Goal: Task Accomplishment & Management: Use online tool/utility

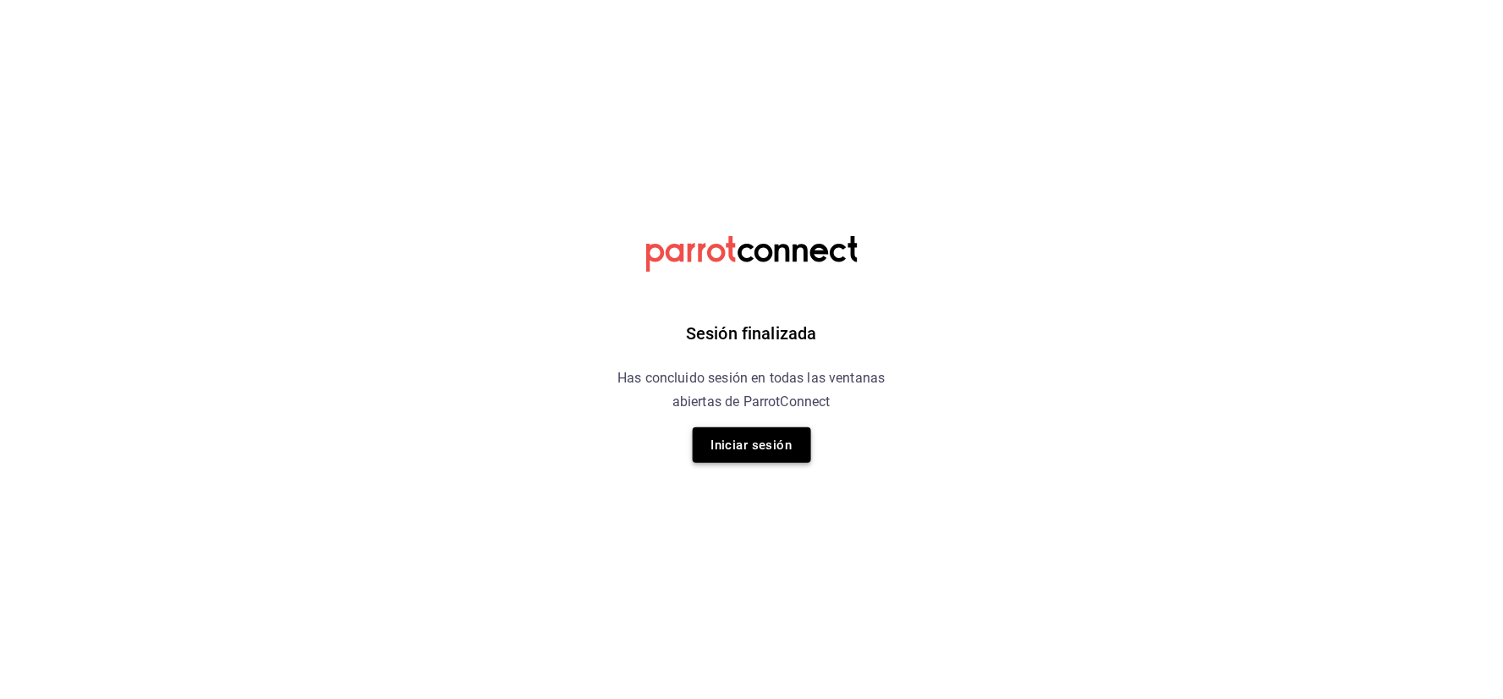
click at [789, 431] on button "Iniciar sesión" at bounding box center [752, 445] width 118 height 36
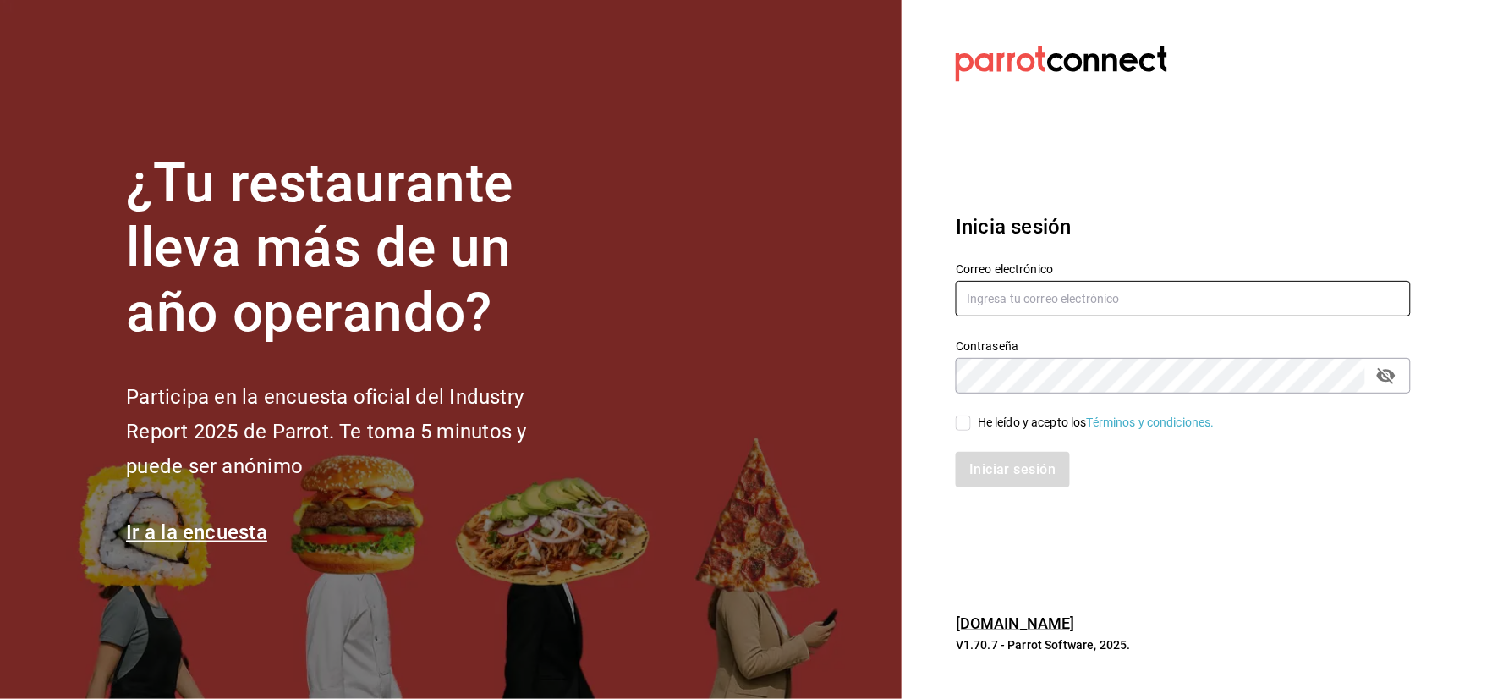
type input "[EMAIL_ADDRESS][DOMAIN_NAME]"
click at [1056, 421] on div "He leído y acepto los Términos y condiciones." at bounding box center [1096, 423] width 237 height 18
click at [971, 421] on input "He leído y acepto los Términos y condiciones." at bounding box center [963, 422] width 15 height 15
checkbox input "true"
click at [1018, 468] on button "Iniciar sesión" at bounding box center [1013, 470] width 115 height 36
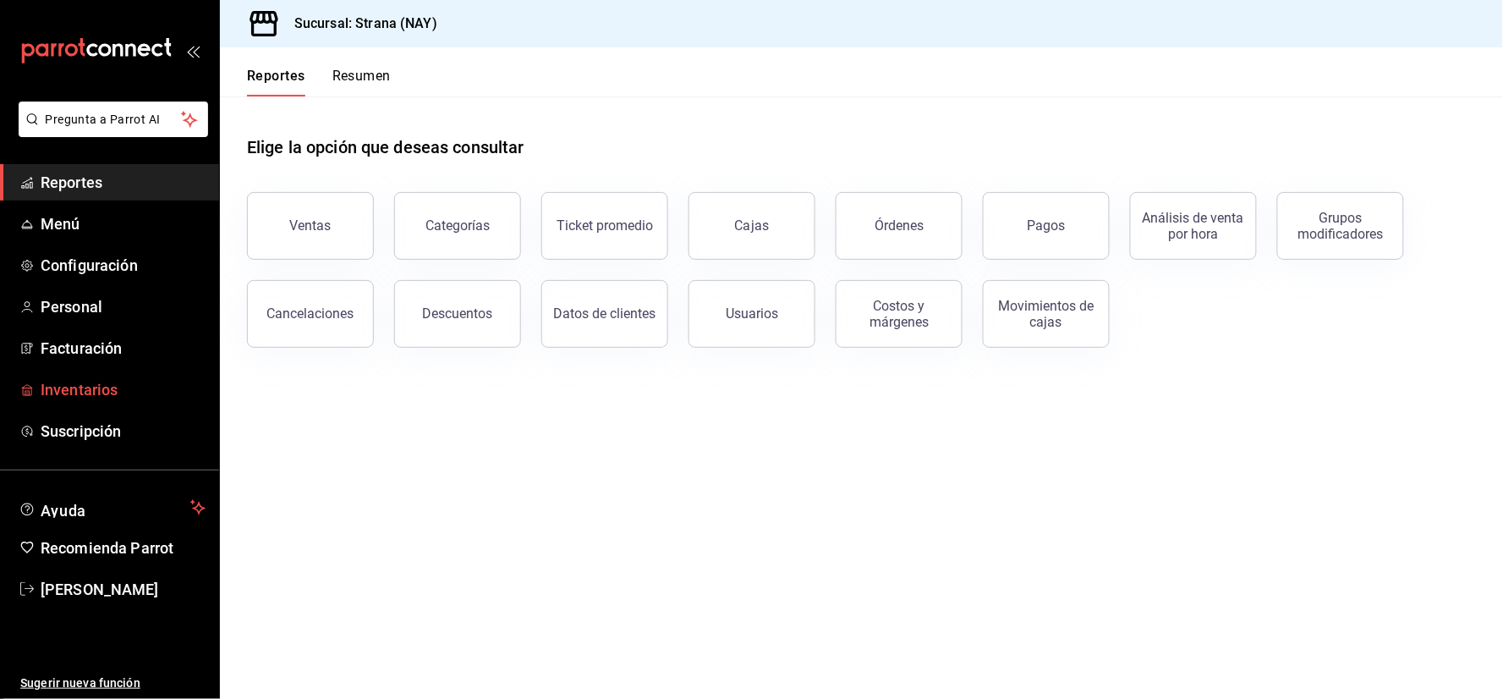
click at [80, 378] on span "Inventarios" at bounding box center [123, 389] width 165 height 23
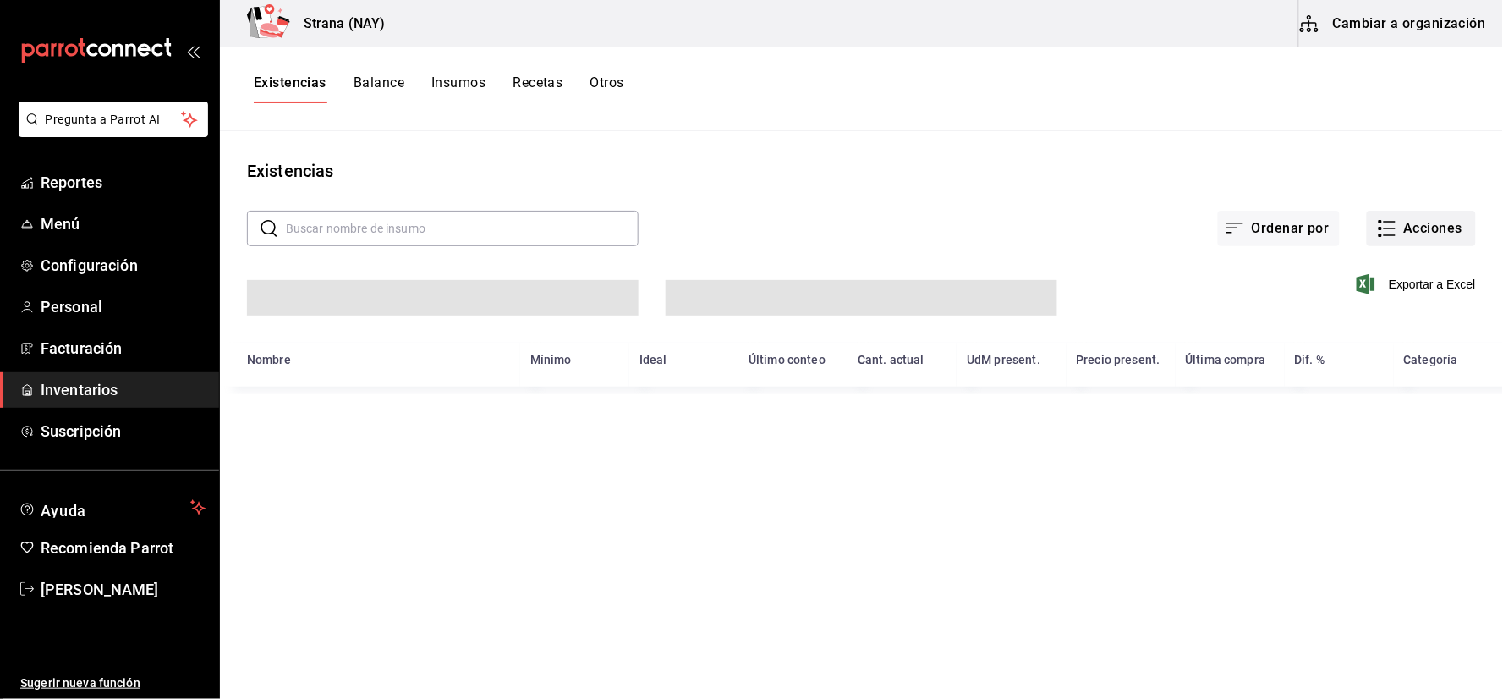
click at [1384, 227] on icon "button" at bounding box center [1387, 228] width 20 height 20
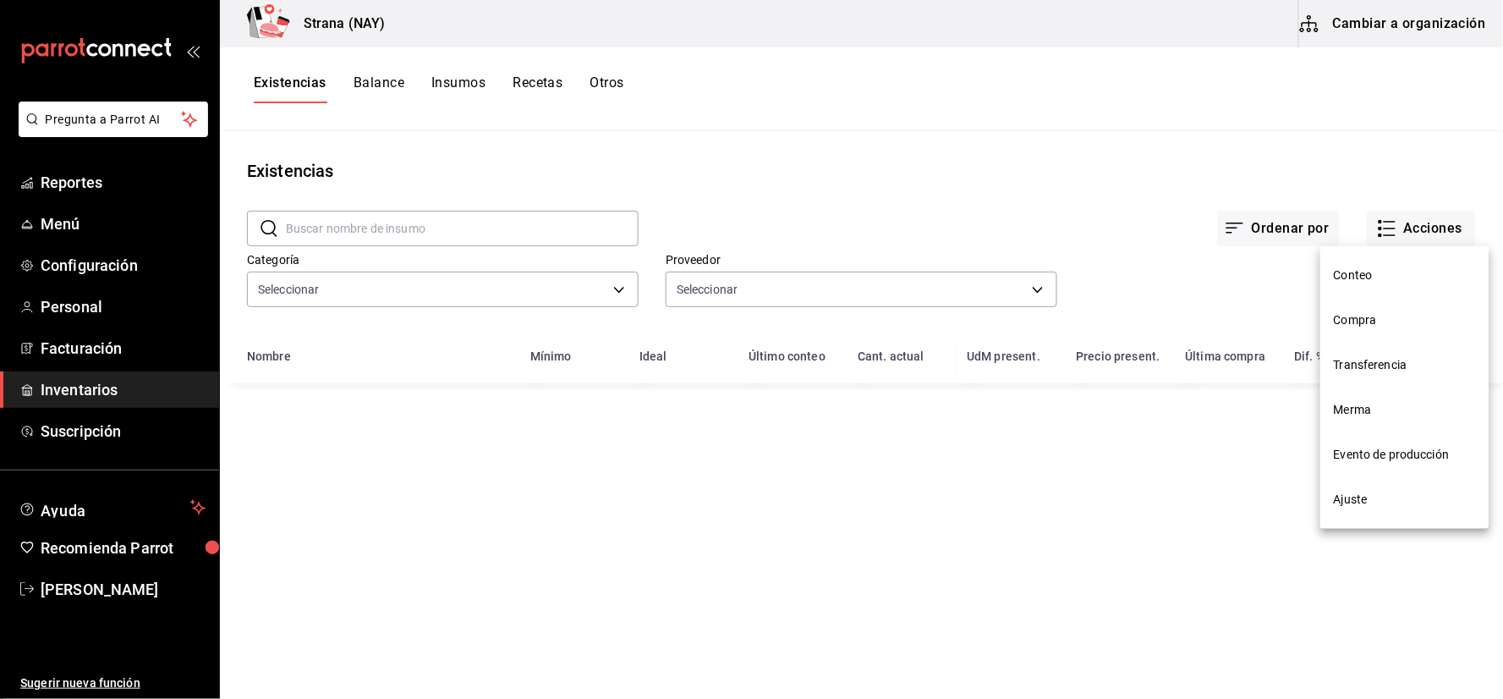
type input "4ef98d7d-116e-4c3e-bde9-db75209767af"
type input "ce5ab5f8-f367-4a5f-89cb-d42ecabf6364,c1fc81f9-06d0-4d4d-9e5c-85766211bedd,7a3cf…"
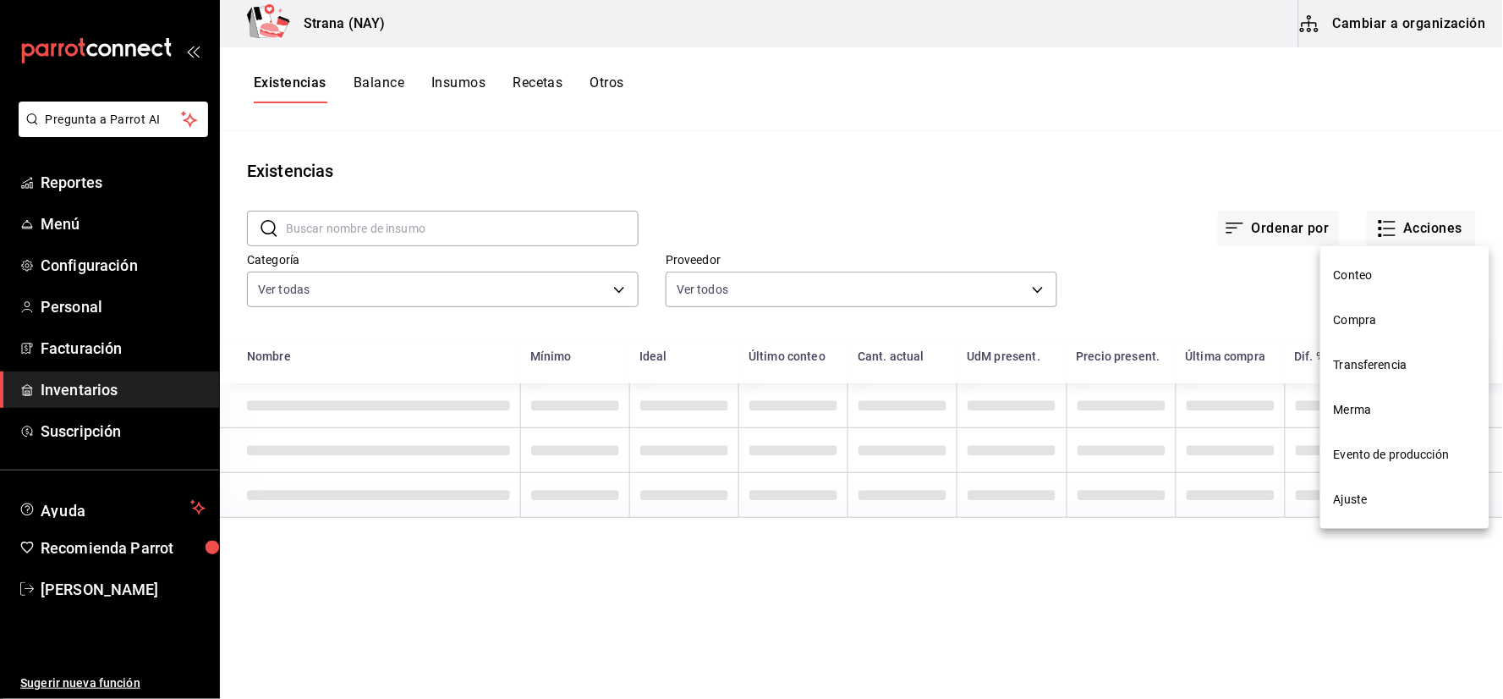
click at [1368, 271] on span "Conteo" at bounding box center [1405, 276] width 142 height 18
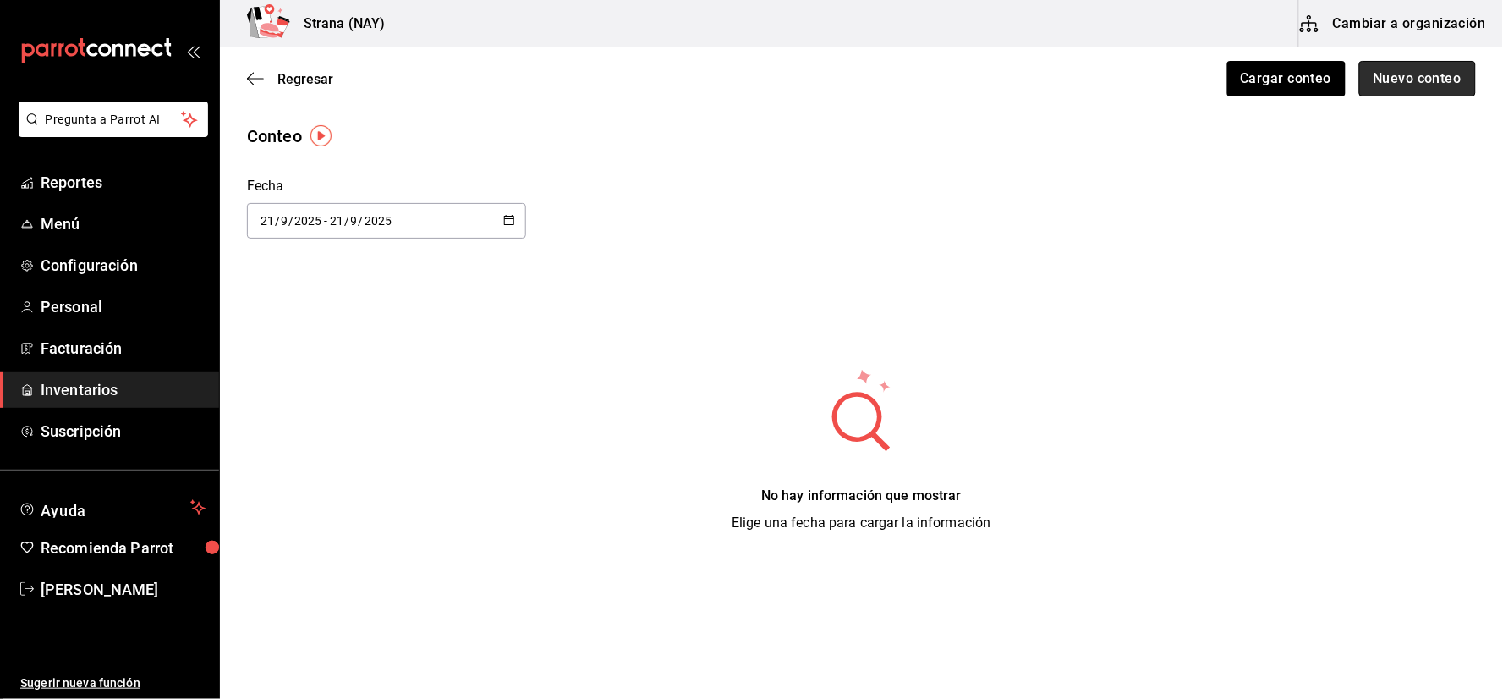
click at [1381, 71] on button "Nuevo conteo" at bounding box center [1419, 79] width 118 height 36
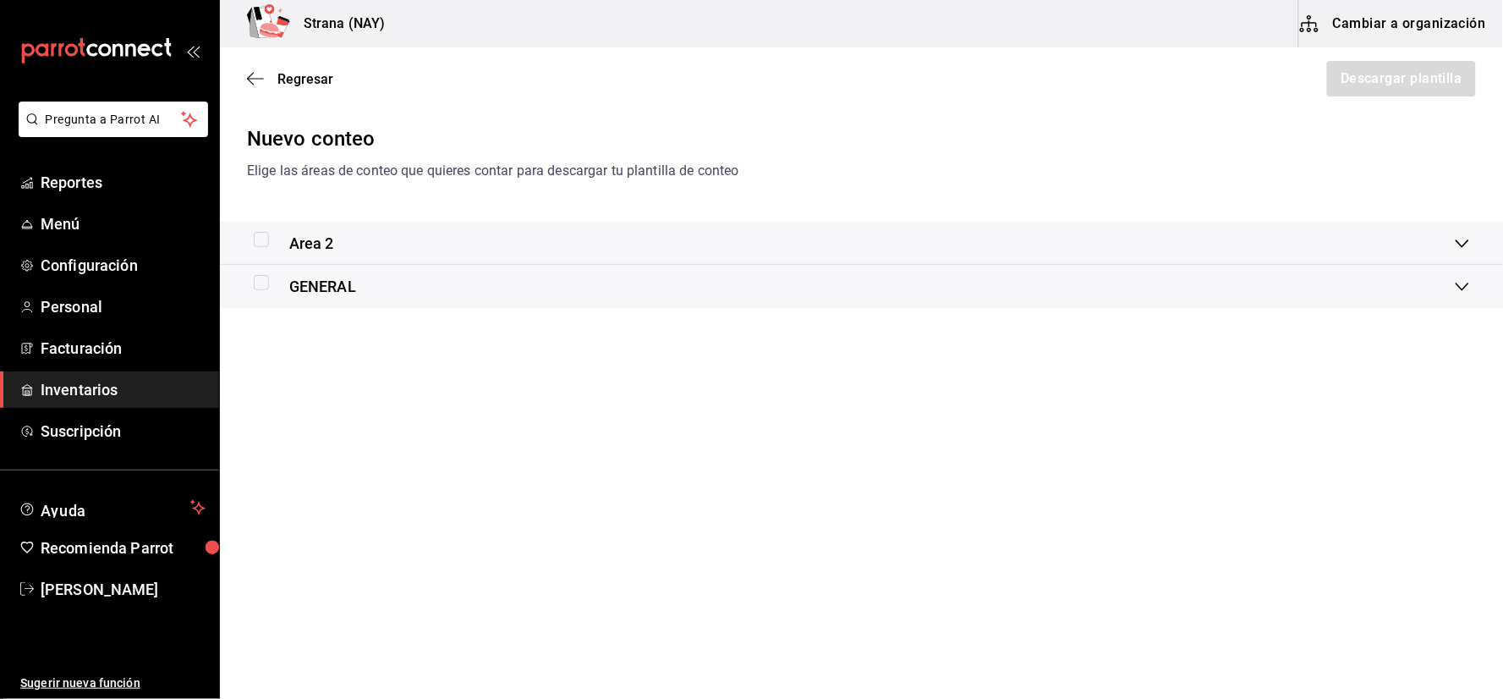
click at [257, 240] on input "checkbox" at bounding box center [261, 239] width 15 height 15
checkbox input "true"
click at [266, 285] on input "checkbox" at bounding box center [261, 282] width 15 height 15
checkbox input "true"
click at [1442, 77] on button "Descargar plantilla" at bounding box center [1401, 79] width 151 height 36
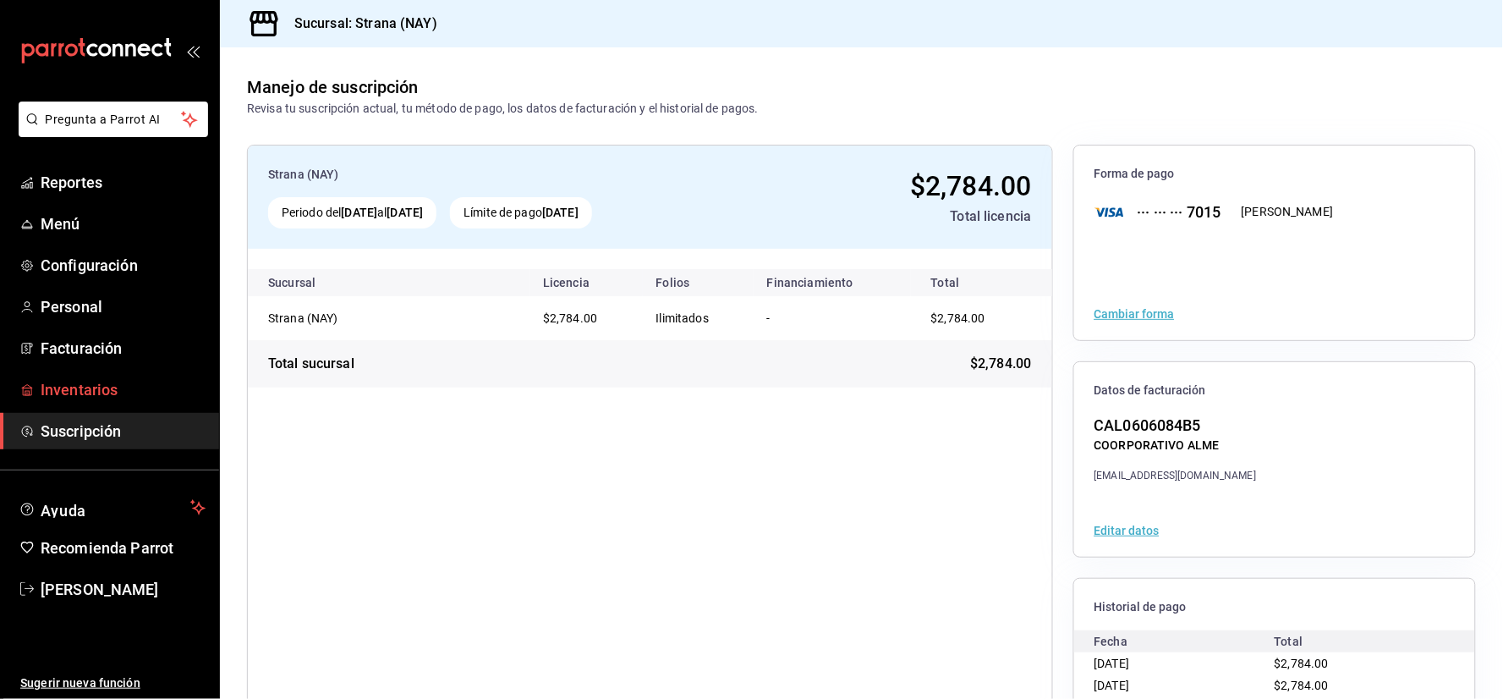
click at [99, 399] on span "Inventarios" at bounding box center [123, 389] width 165 height 23
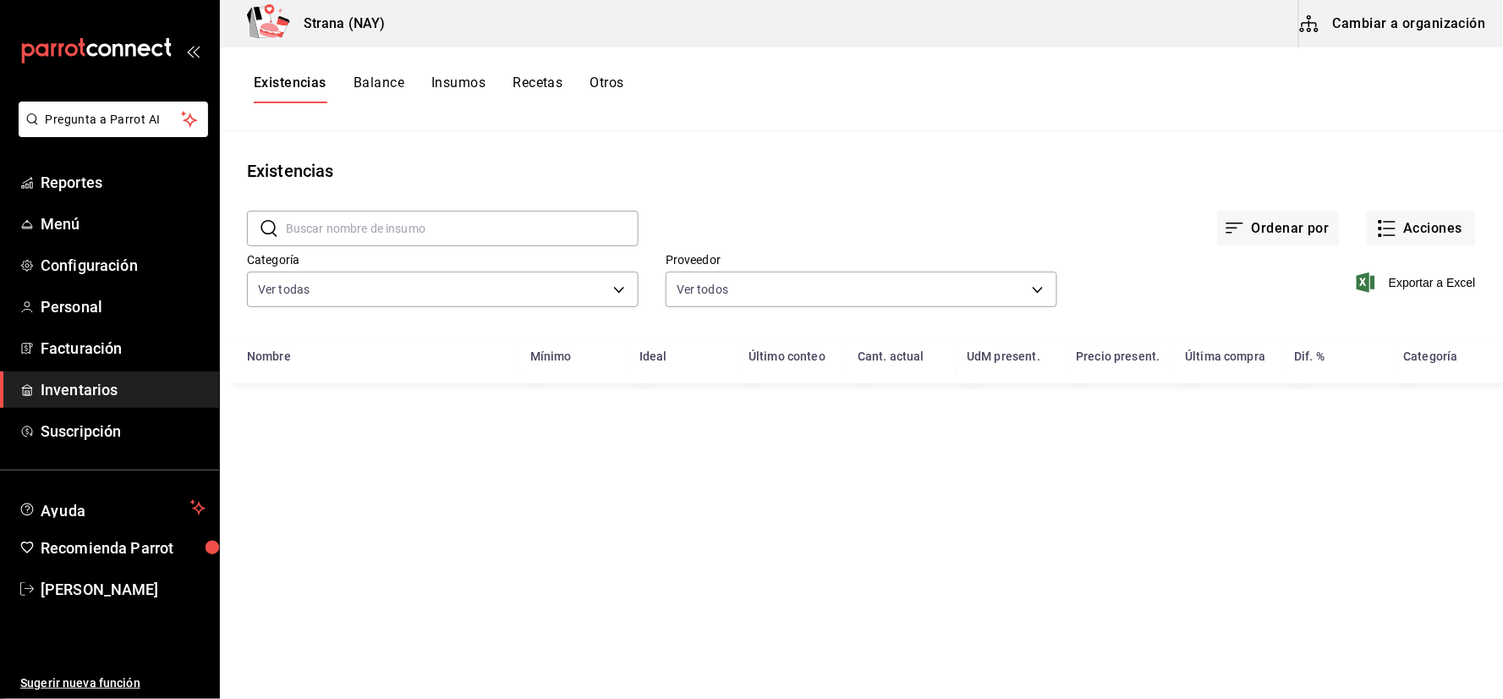
click at [431, 223] on input "text" at bounding box center [462, 229] width 353 height 34
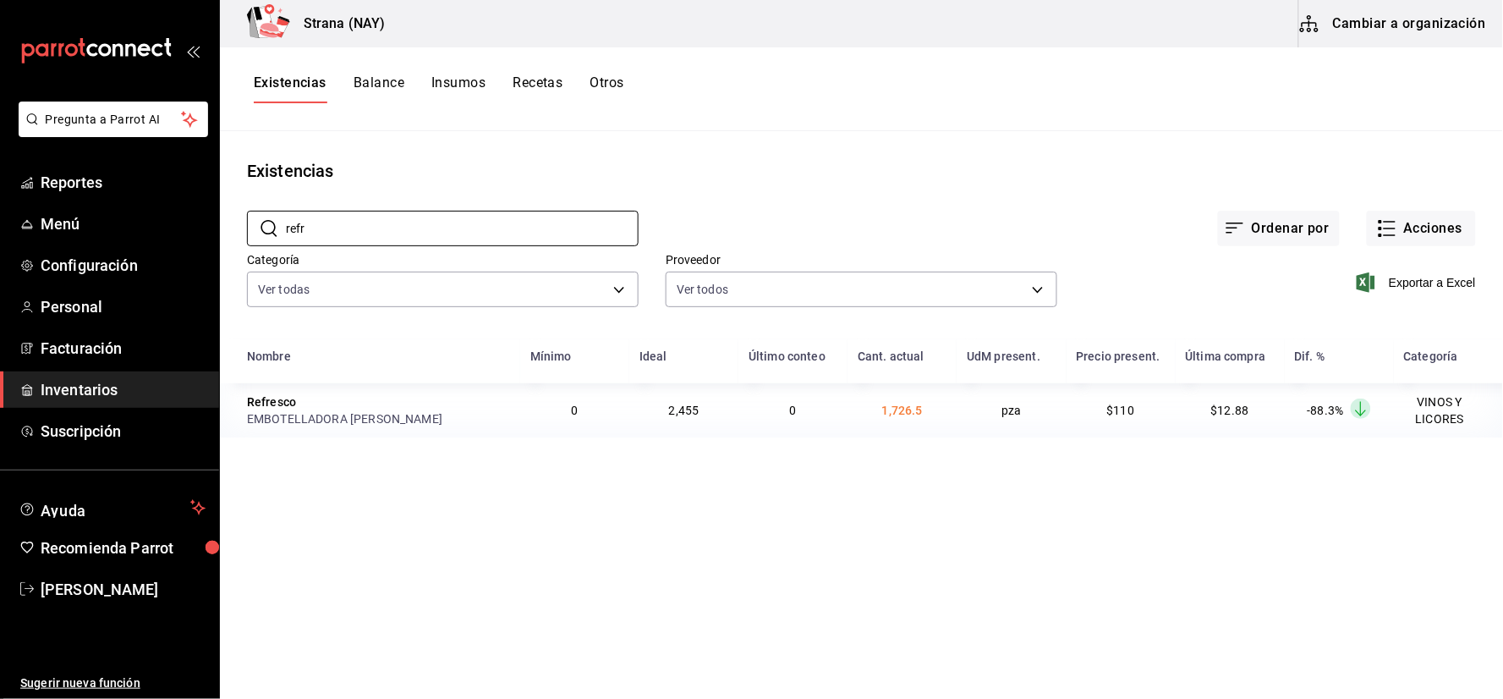
type input "refr"
click at [916, 186] on div "Ordenar por Acciones" at bounding box center [1058, 215] width 838 height 63
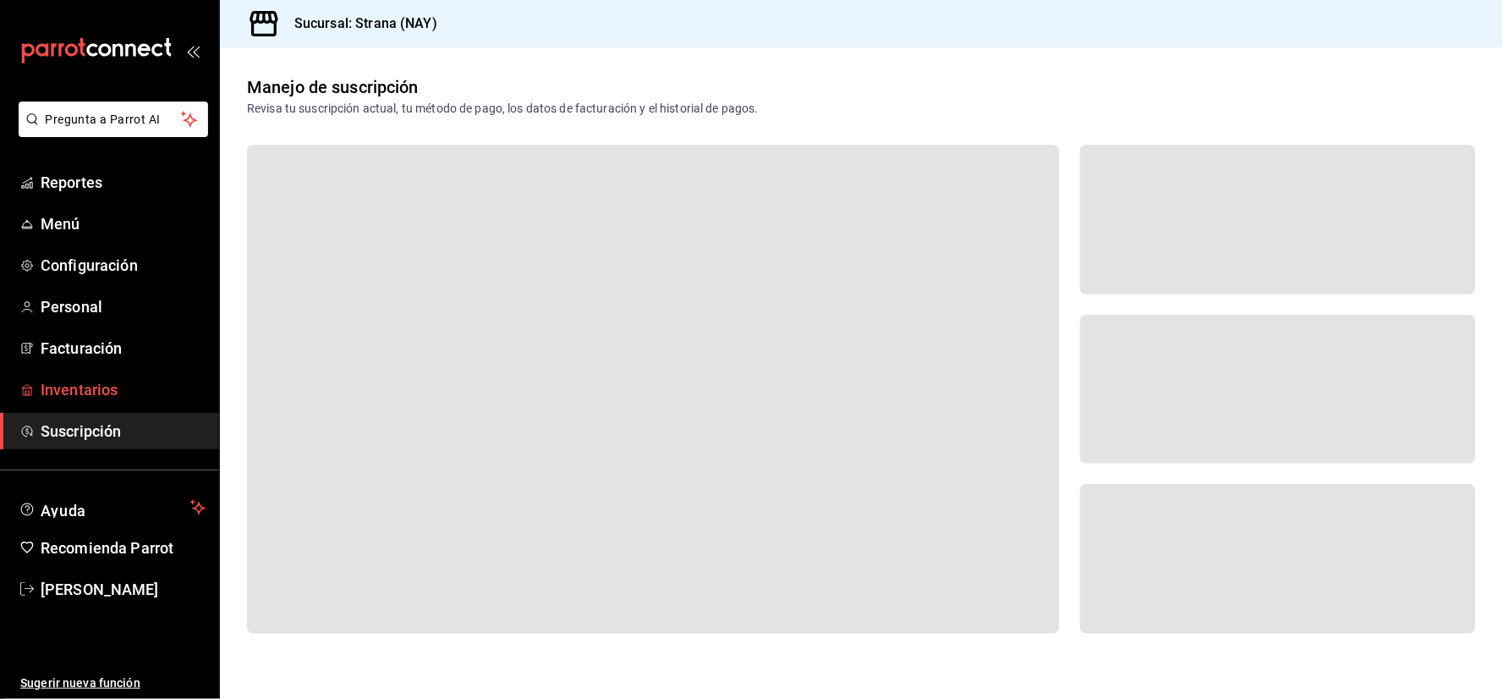
click at [110, 398] on span "Inventarios" at bounding box center [123, 389] width 165 height 23
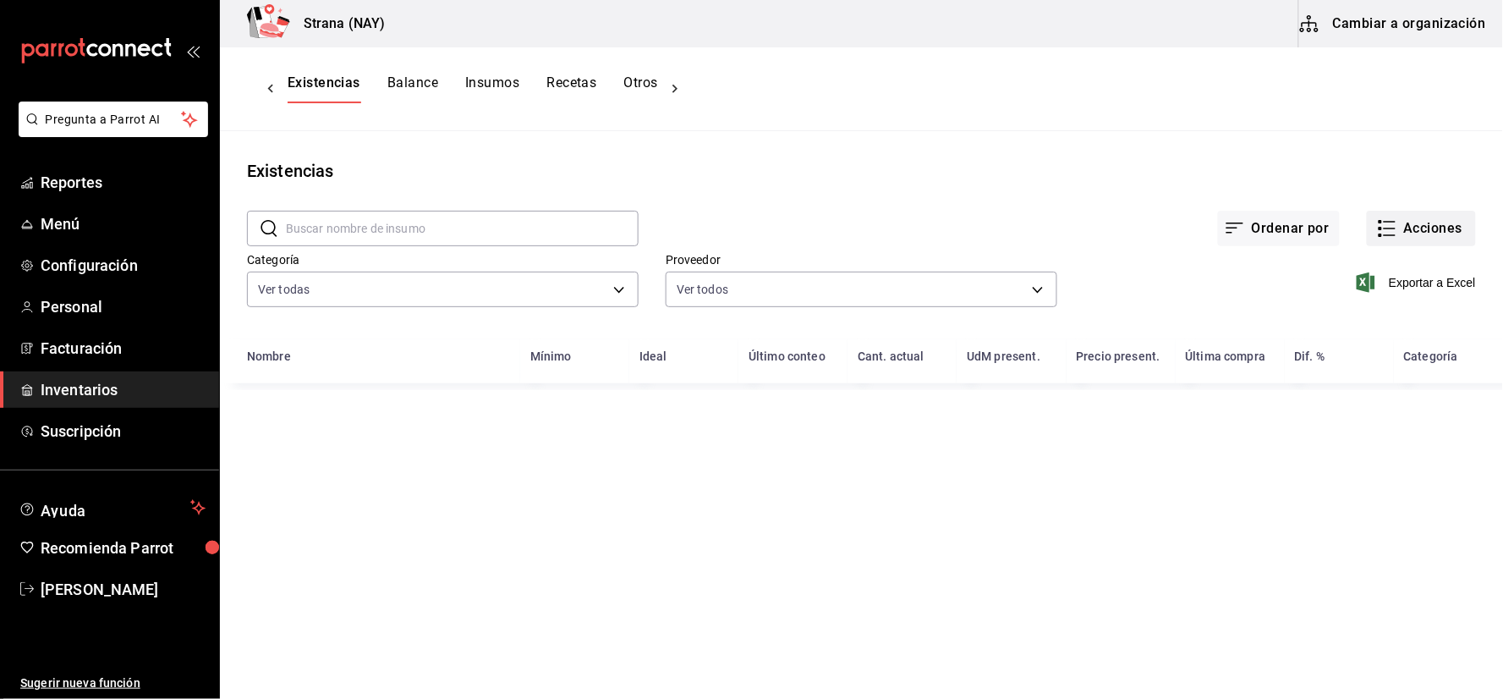
click at [1401, 225] on button "Acciones" at bounding box center [1421, 229] width 109 height 36
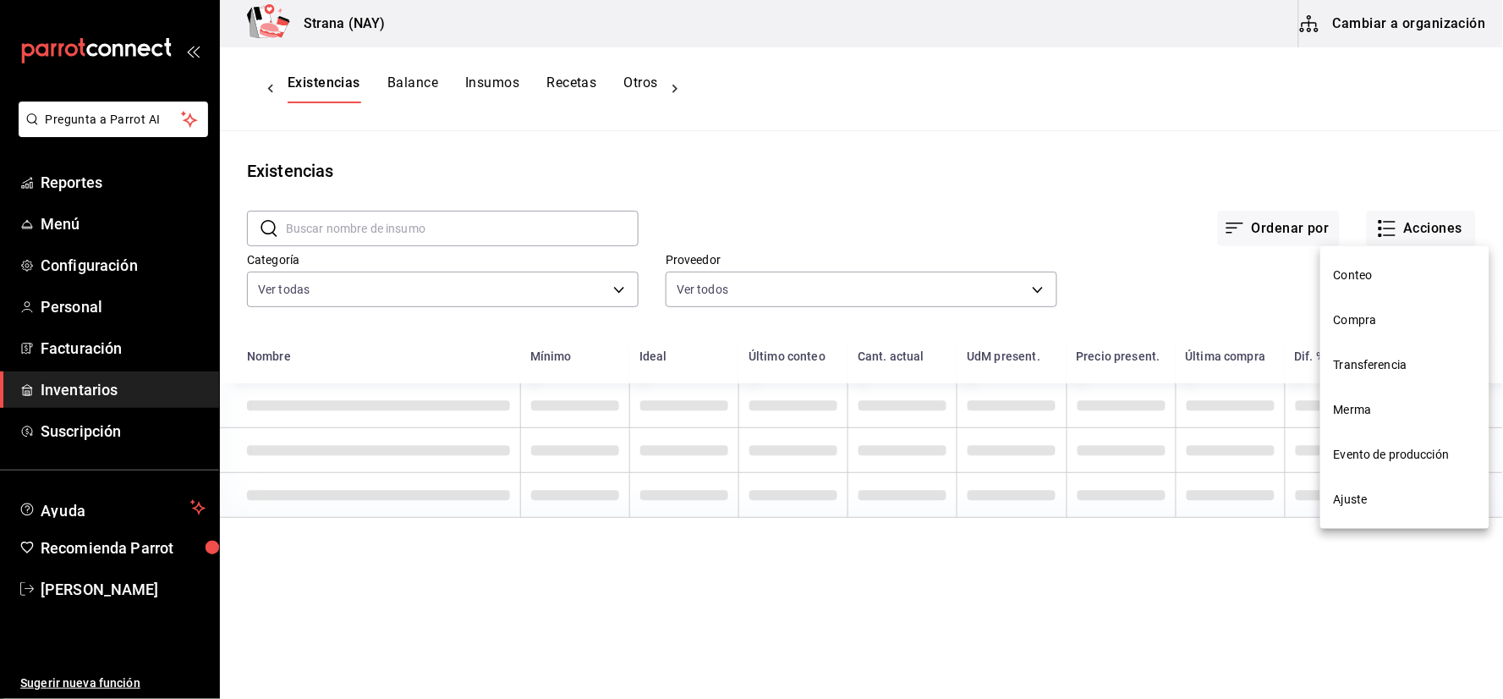
click at [1344, 263] on li "Conteo" at bounding box center [1405, 275] width 169 height 45
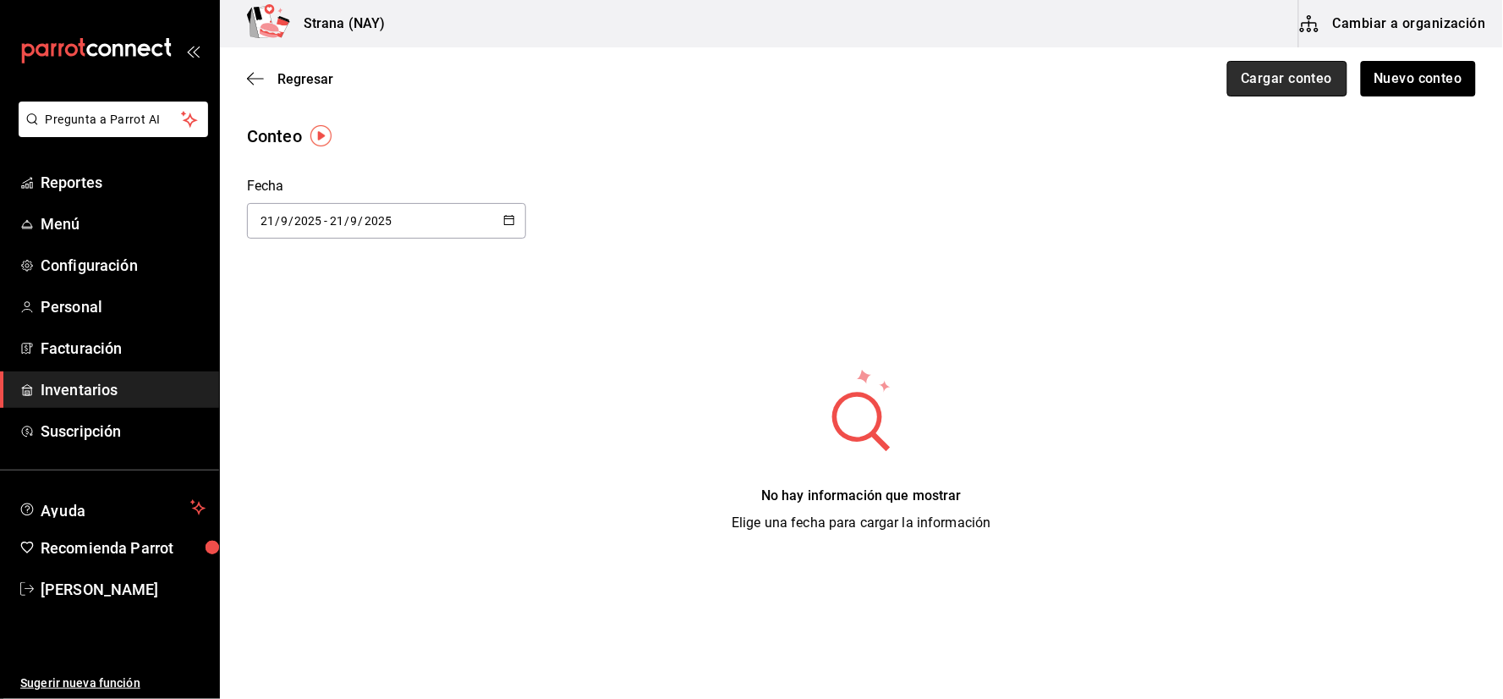
click at [1262, 95] on button "Cargar conteo" at bounding box center [1288, 79] width 120 height 36
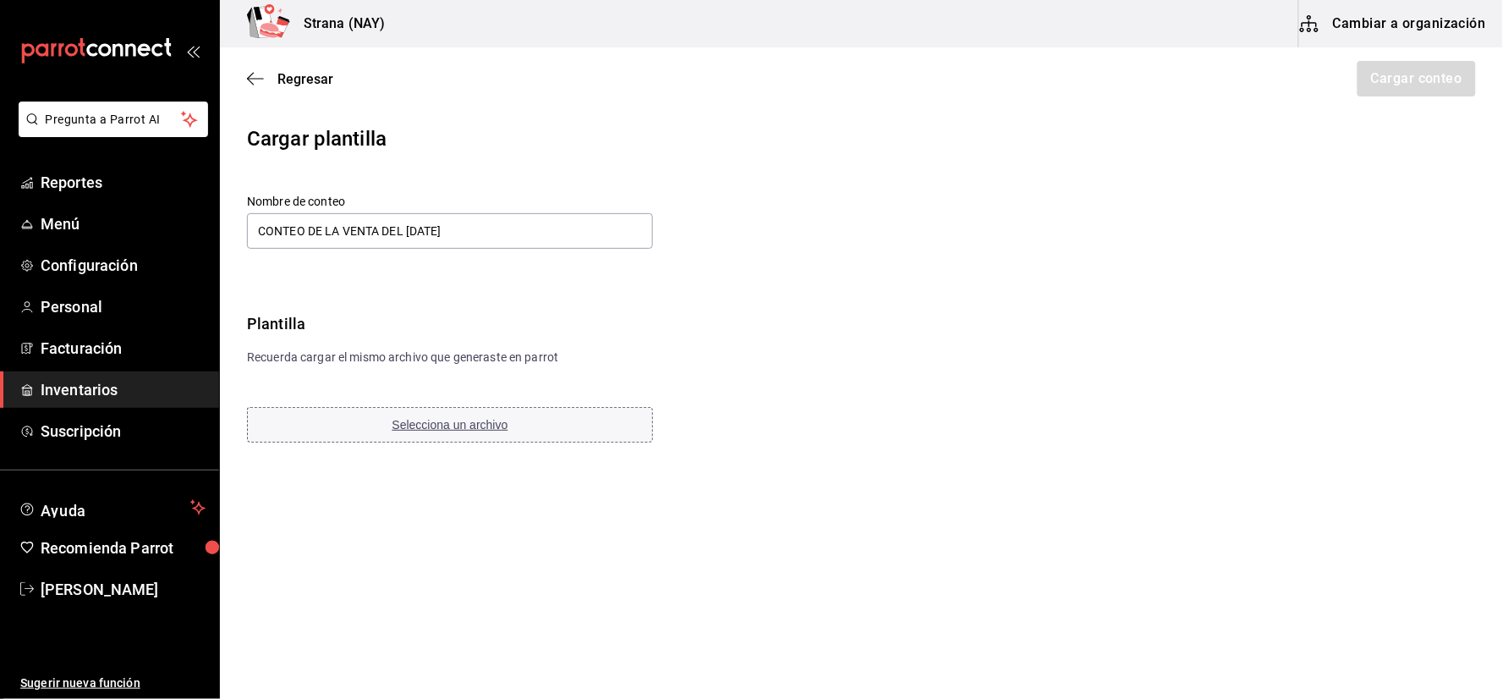
type input "CONTEO DE LA VENTA DEL 20 DE SEPTIEMBRE"
click at [474, 421] on span "Selecciona un archivo" at bounding box center [451, 425] width 116 height 14
click at [1413, 86] on button "Cargar conteo" at bounding box center [1416, 79] width 120 height 36
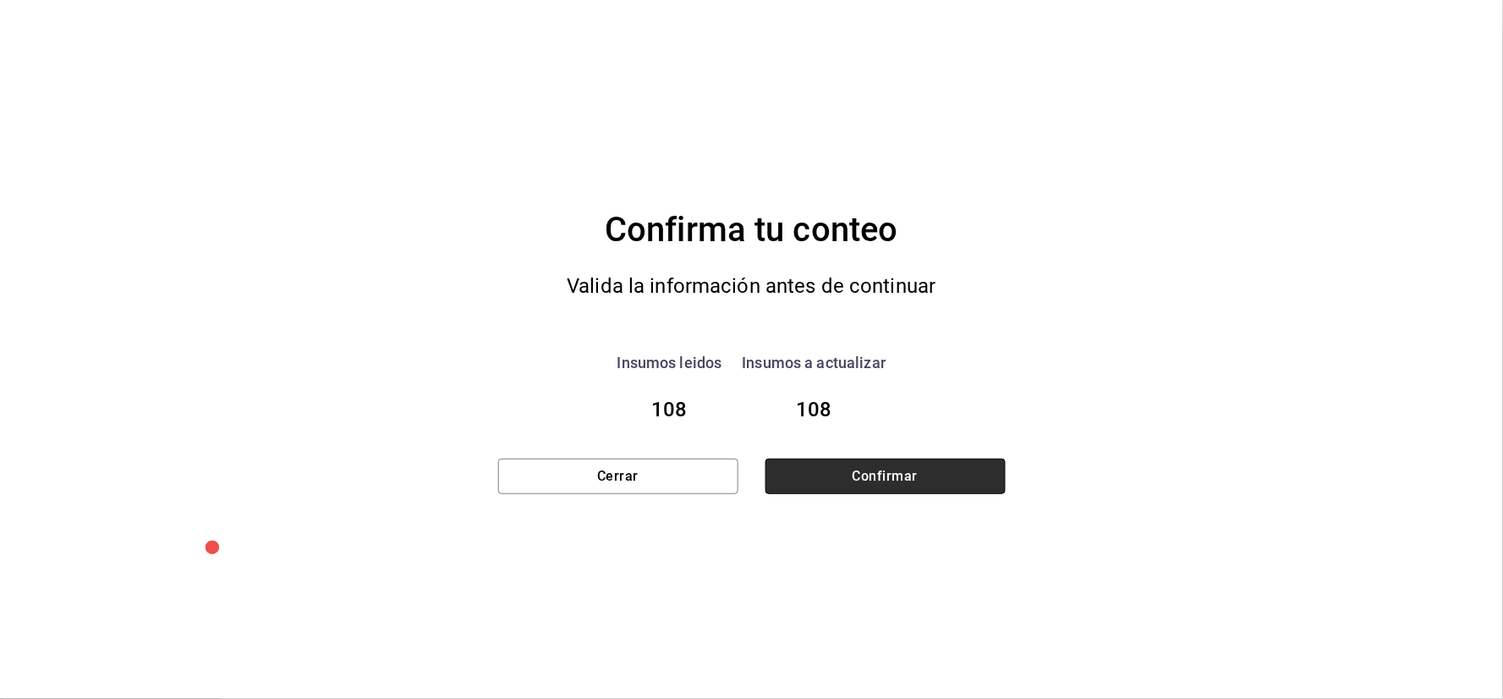
click at [977, 474] on button "Confirmar" at bounding box center [886, 477] width 240 height 36
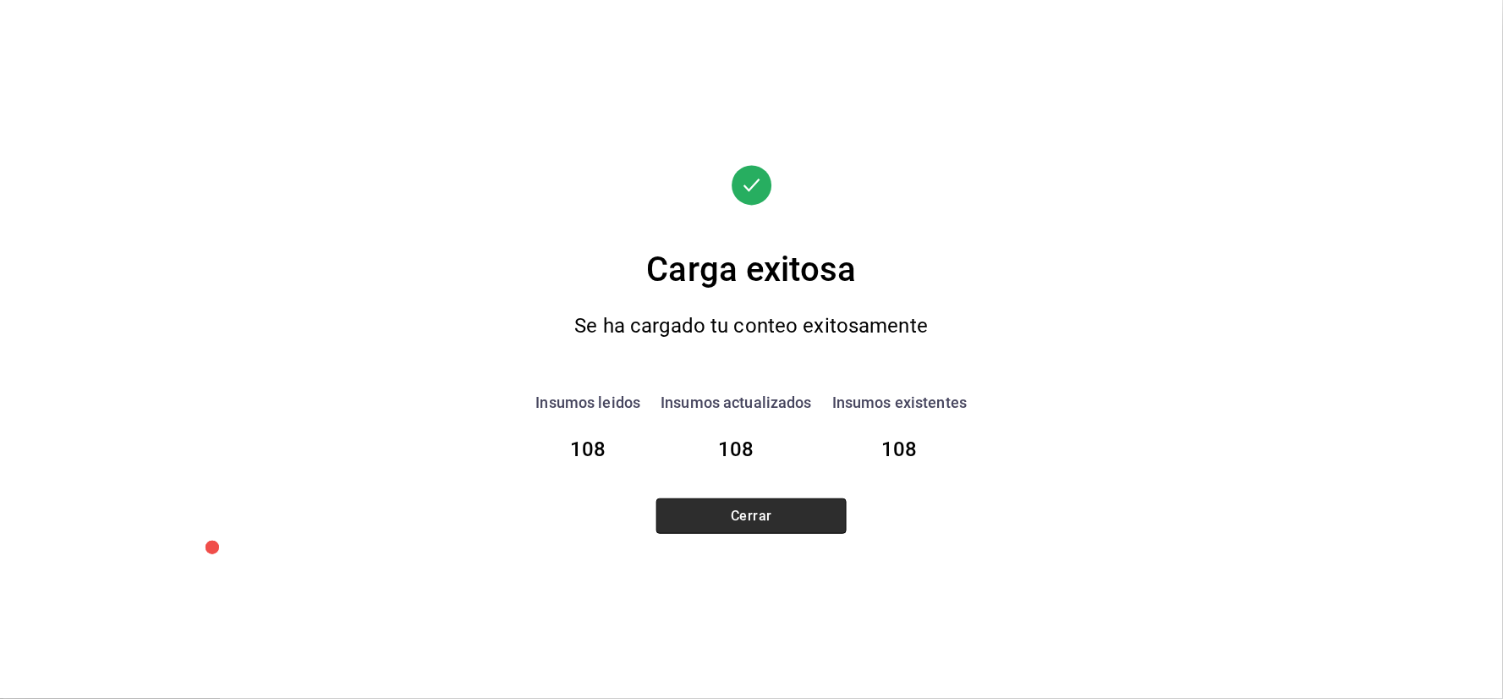
click at [778, 516] on button "Cerrar" at bounding box center [752, 516] width 190 height 36
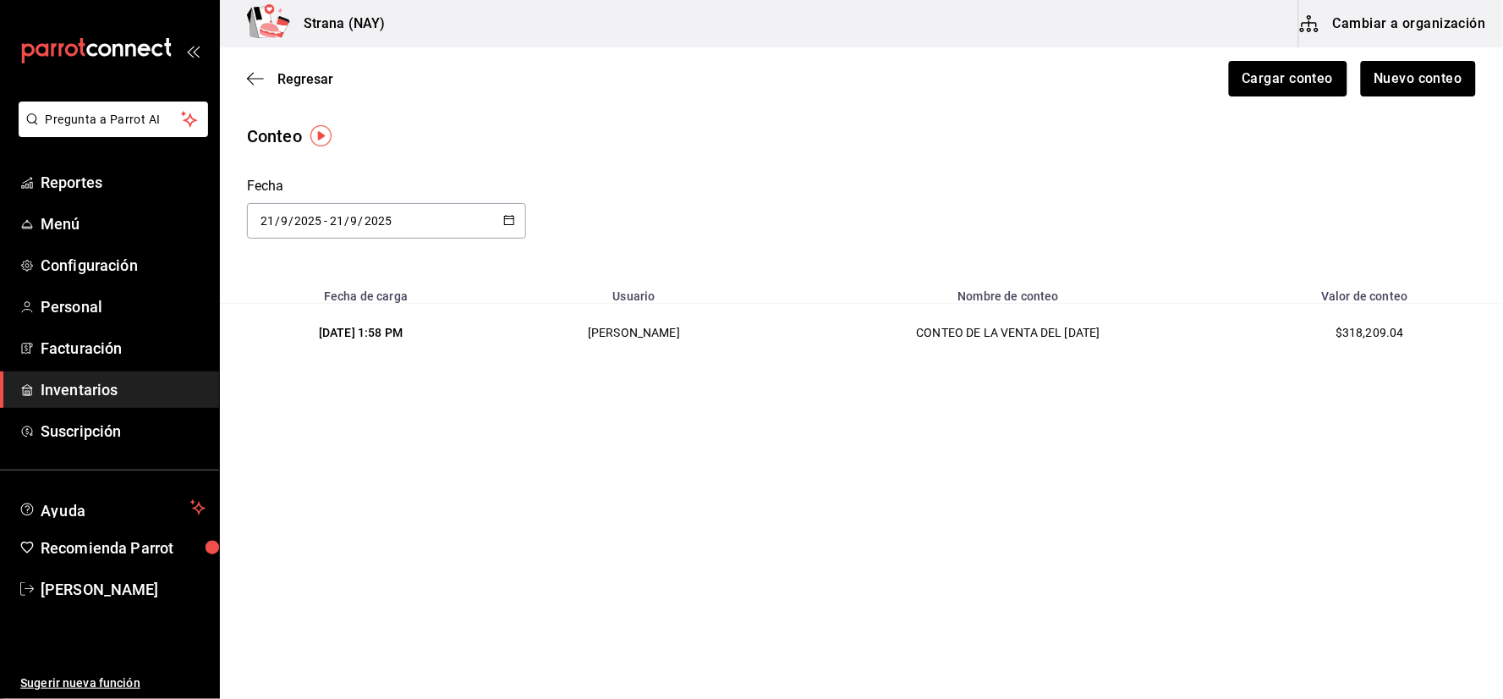
click at [80, 398] on span "Inventarios" at bounding box center [123, 389] width 165 height 23
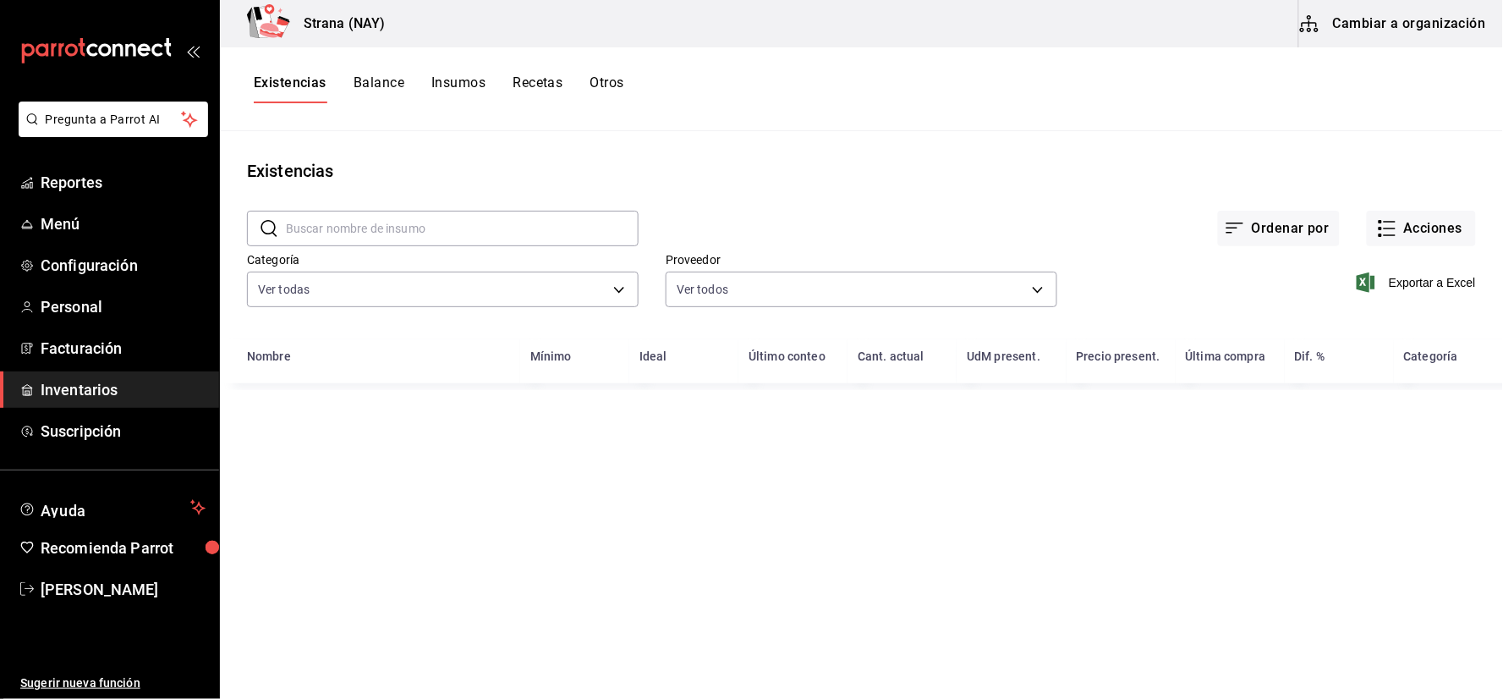
click at [611, 80] on button "Otros" at bounding box center [608, 88] width 34 height 29
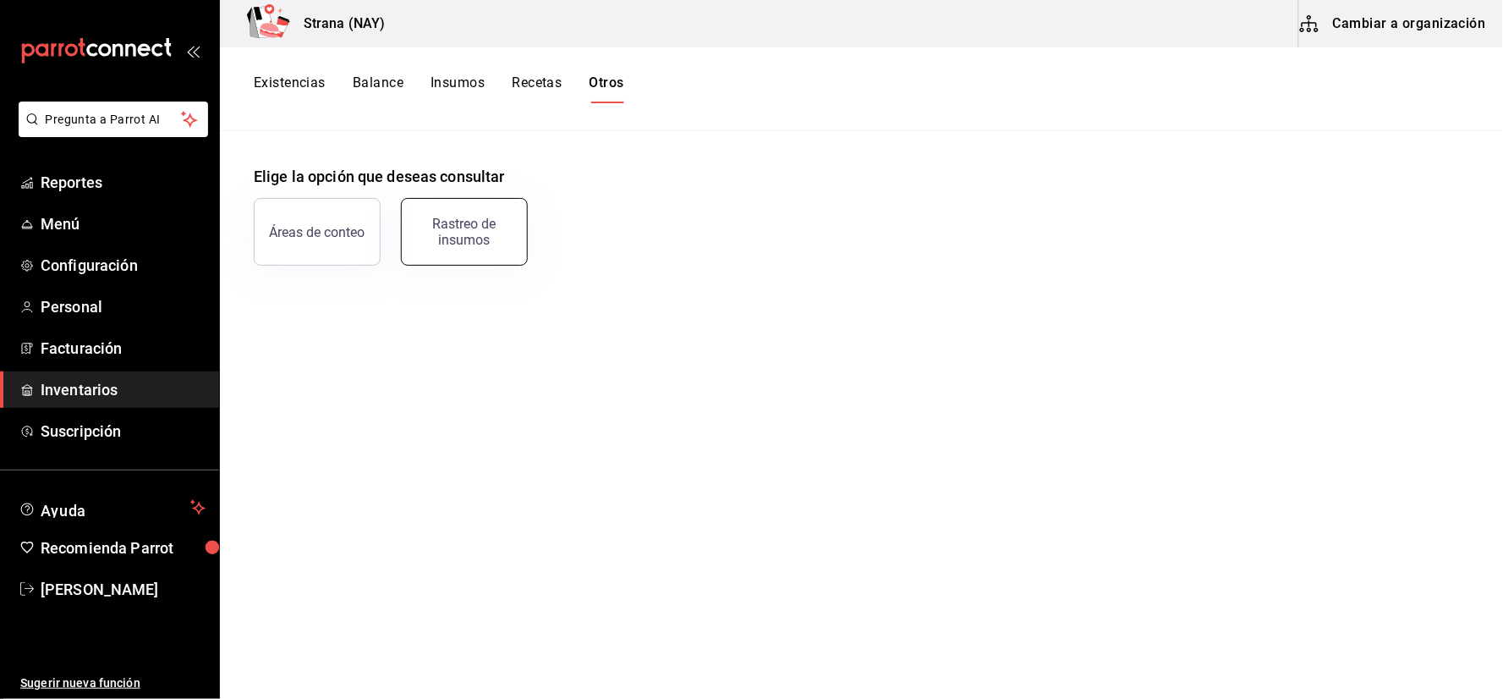
click at [459, 225] on div "Rastreo de insumos" at bounding box center [464, 232] width 105 height 32
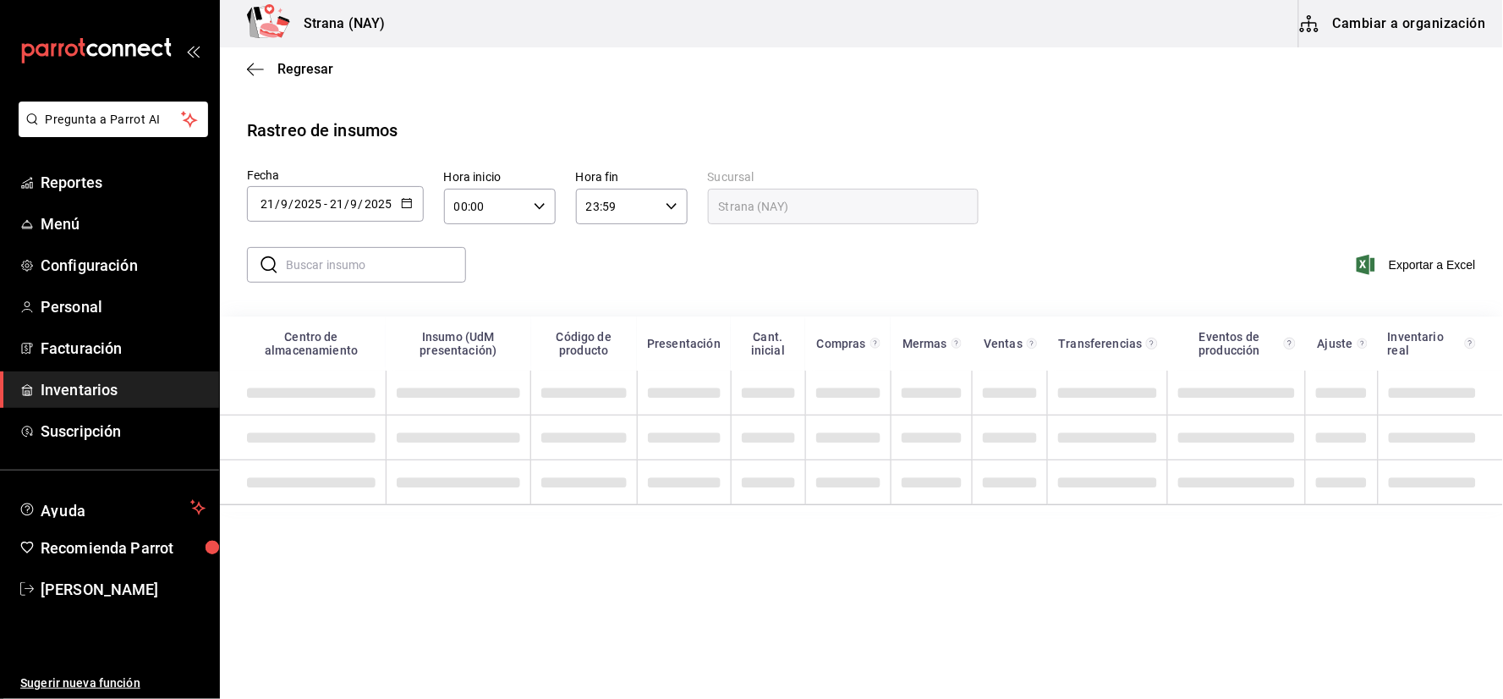
click at [392, 200] on div "2025-09-21 21 / 9 / 2025" at bounding box center [360, 204] width 66 height 14
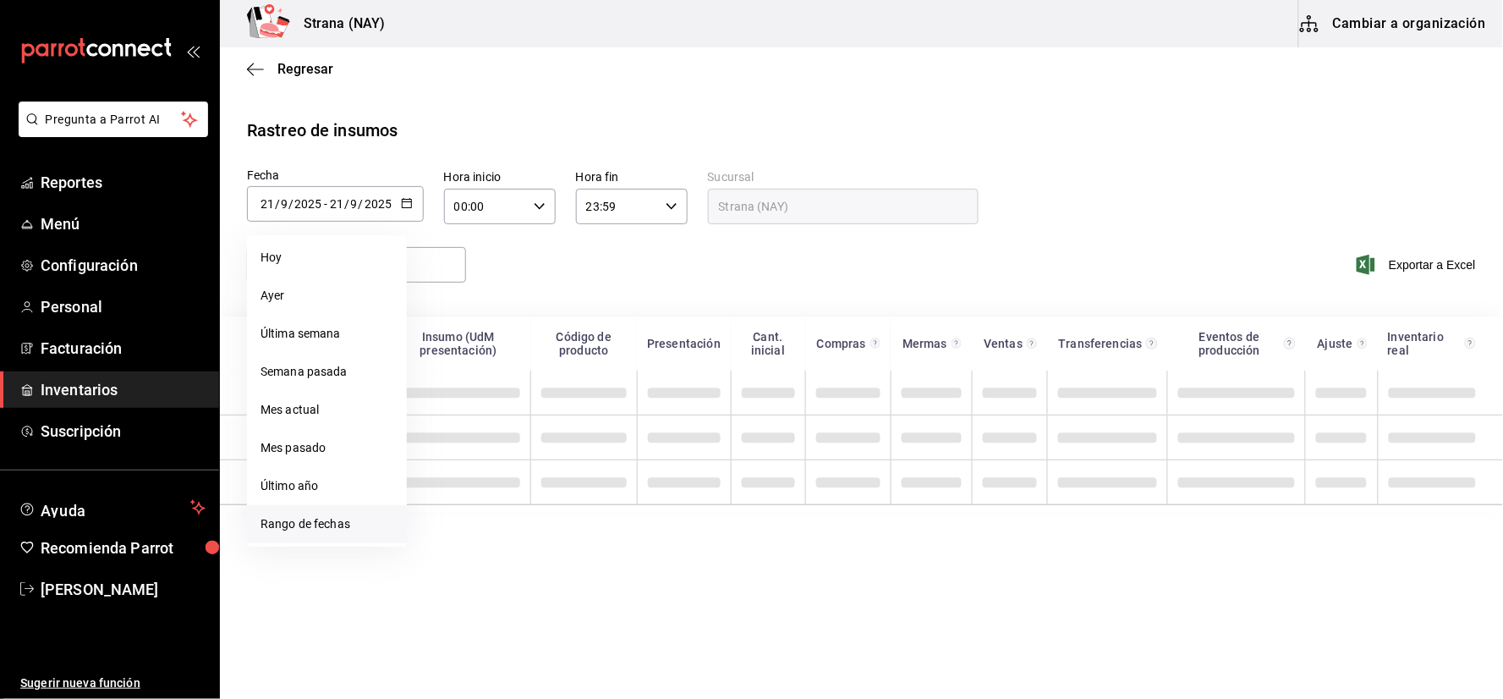
click at [319, 513] on li "Rango de fechas" at bounding box center [327, 524] width 160 height 38
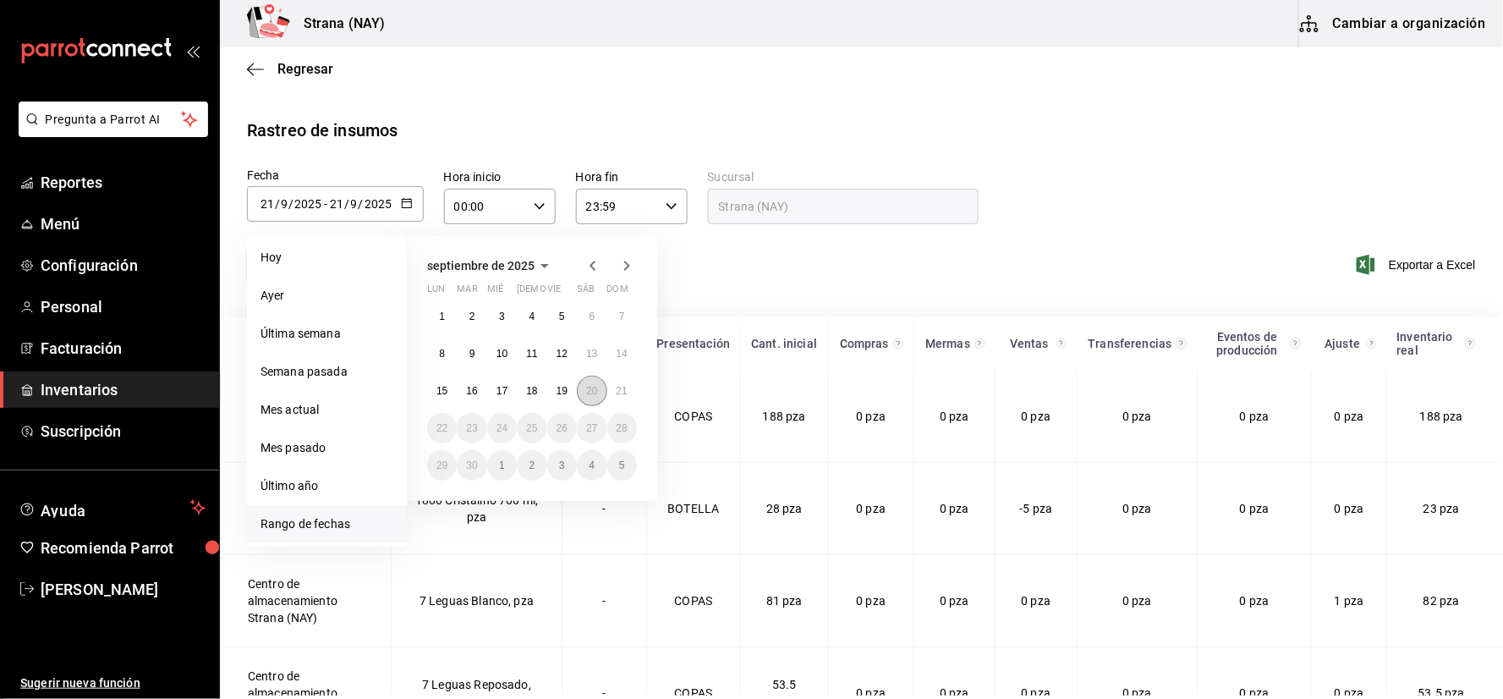
click at [592, 387] on abbr "20" at bounding box center [591, 391] width 11 height 12
click at [624, 393] on abbr "21" at bounding box center [622, 391] width 11 height 12
type input "2025-09-20"
type input "20"
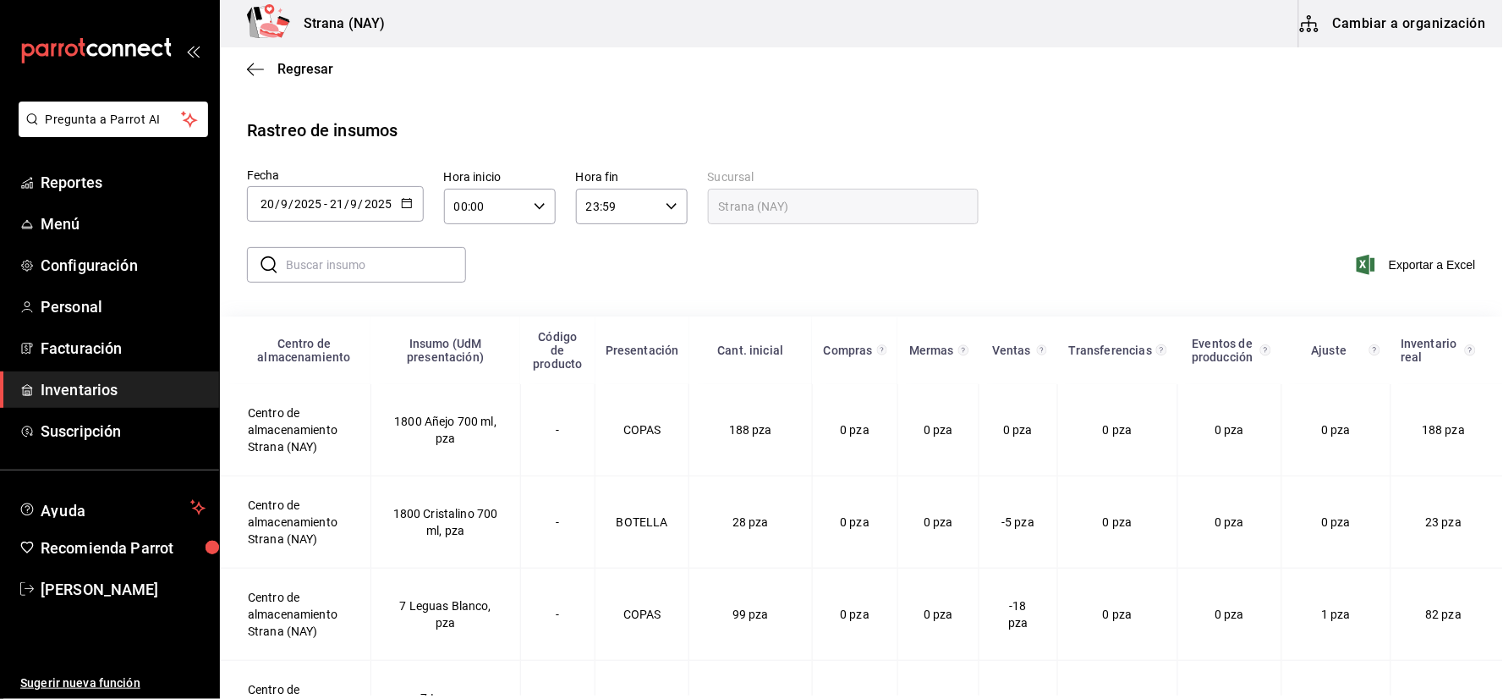
click at [539, 207] on \(Stroke\) "button" at bounding box center [540, 206] width 10 height 6
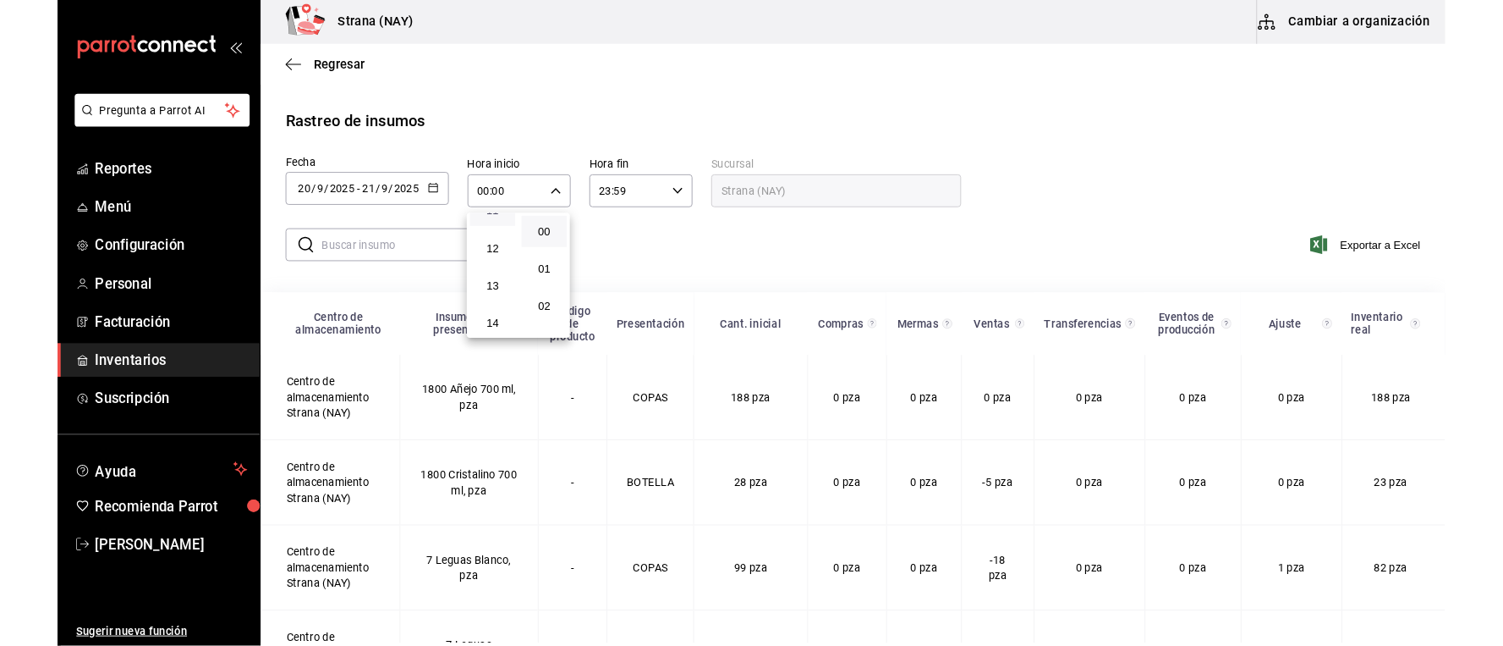
scroll to position [751, 0]
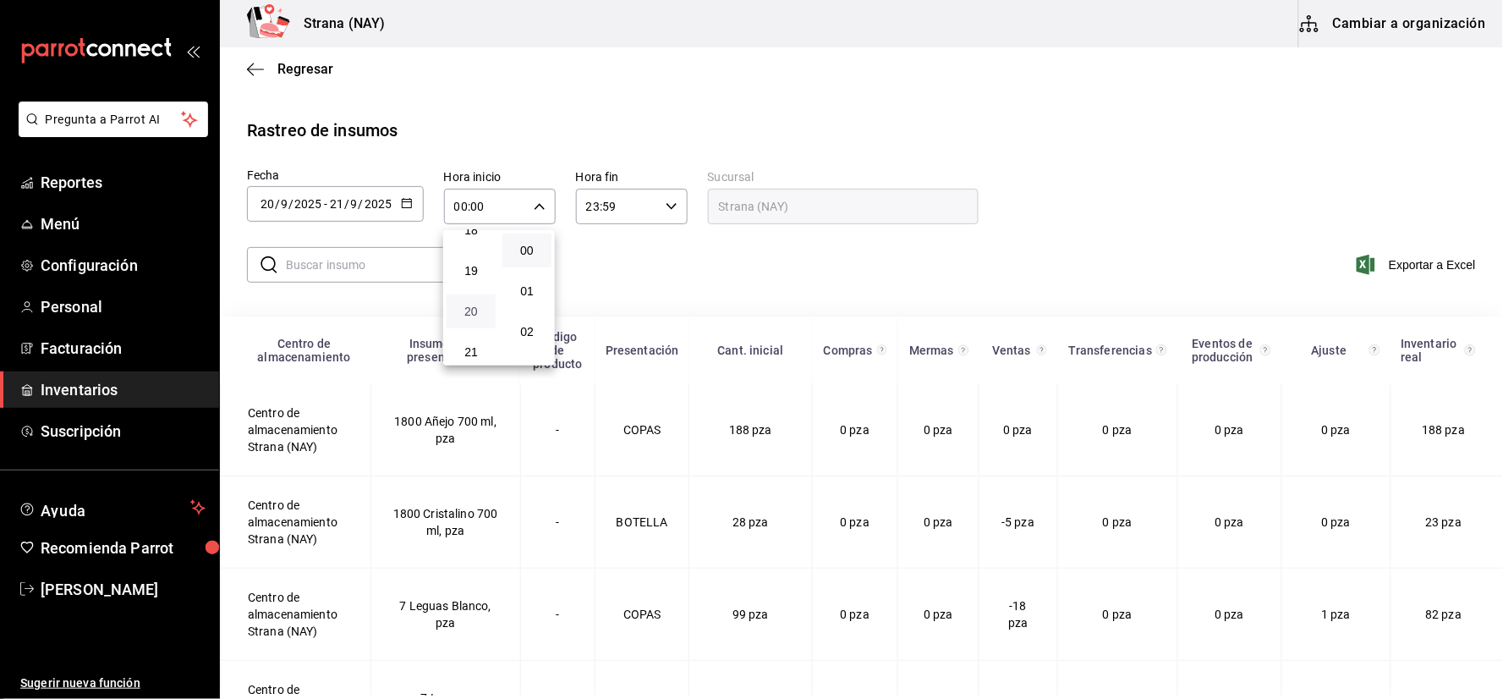
click at [474, 305] on span "20" at bounding box center [471, 312] width 29 height 14
type input "20:00"
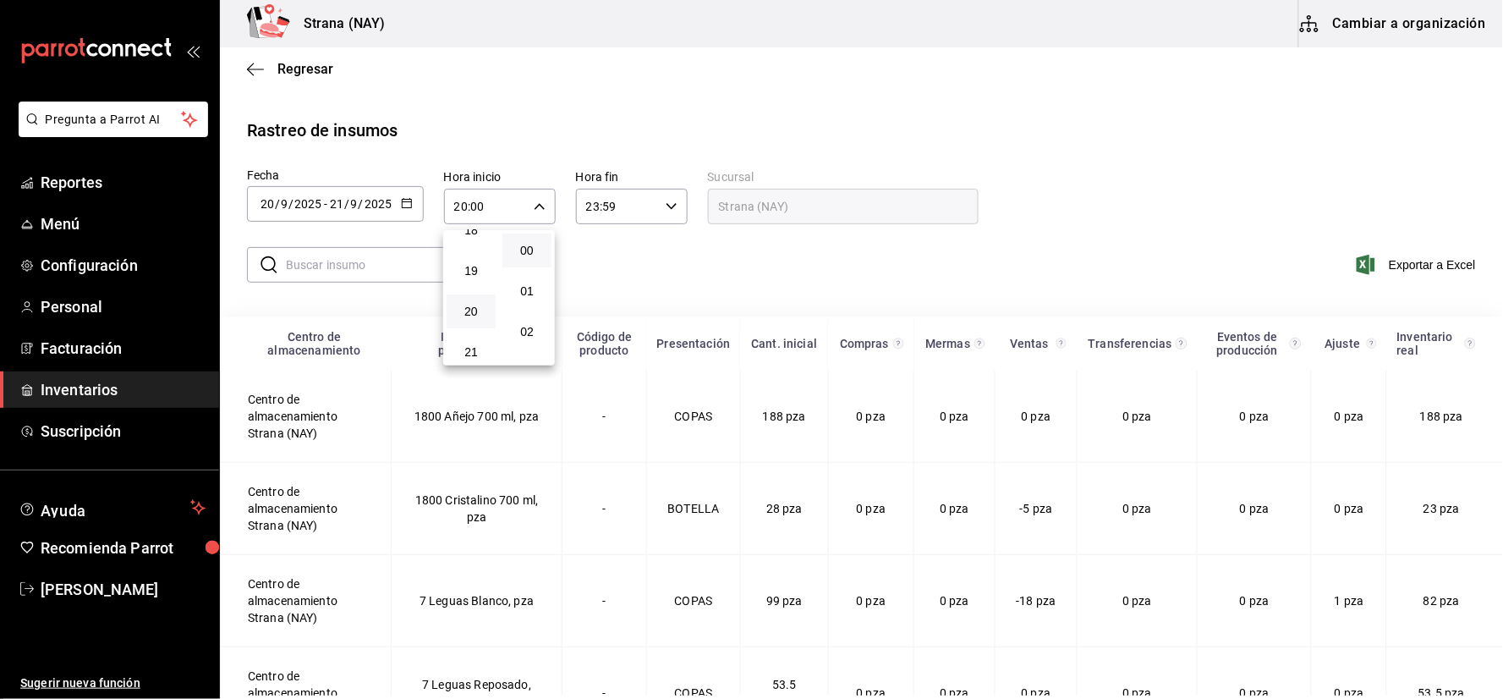
click at [864, 288] on div at bounding box center [751, 349] width 1503 height 699
click at [1383, 267] on span "Exportar a Excel" at bounding box center [1418, 265] width 116 height 20
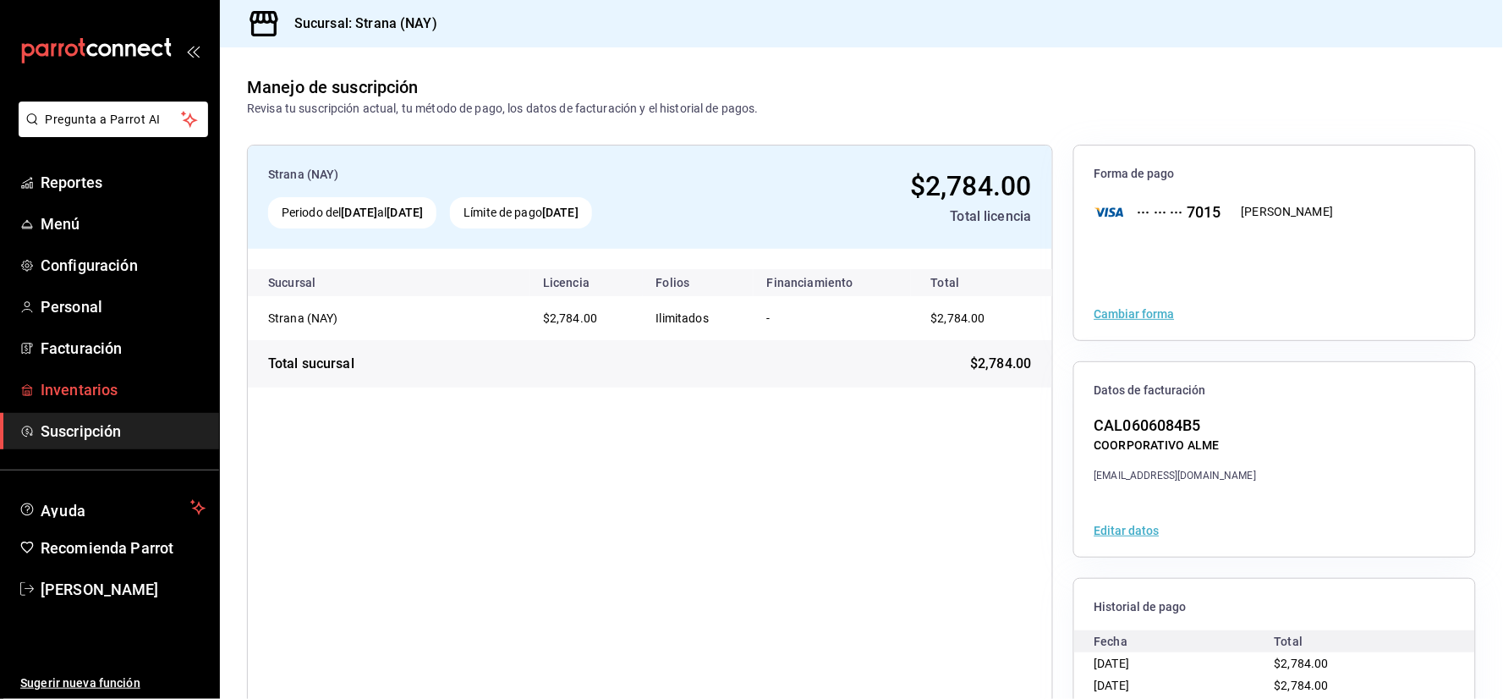
click at [157, 402] on link "Inventarios" at bounding box center [109, 389] width 219 height 36
